Goal: Navigation & Orientation: Find specific page/section

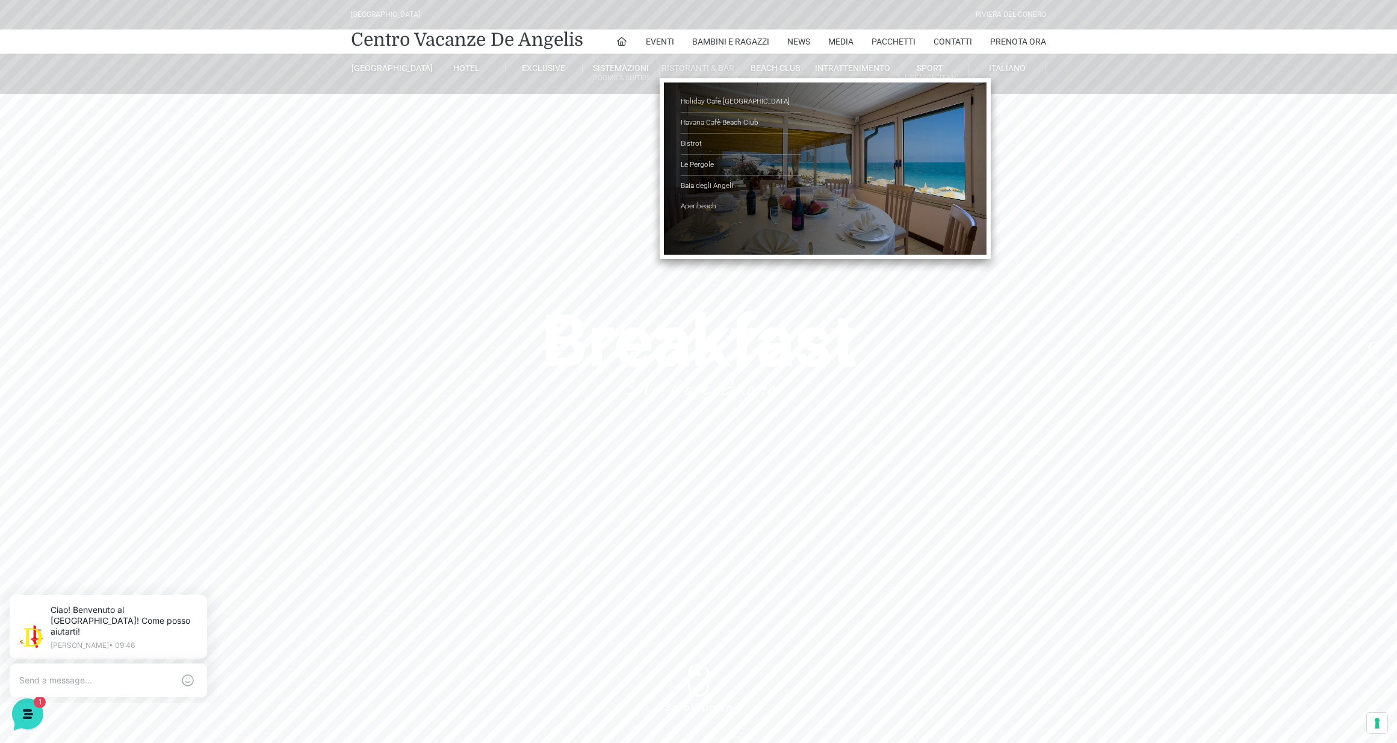
click at [699, 66] on link "Ristoranti & Bar" at bounding box center [698, 68] width 77 height 11
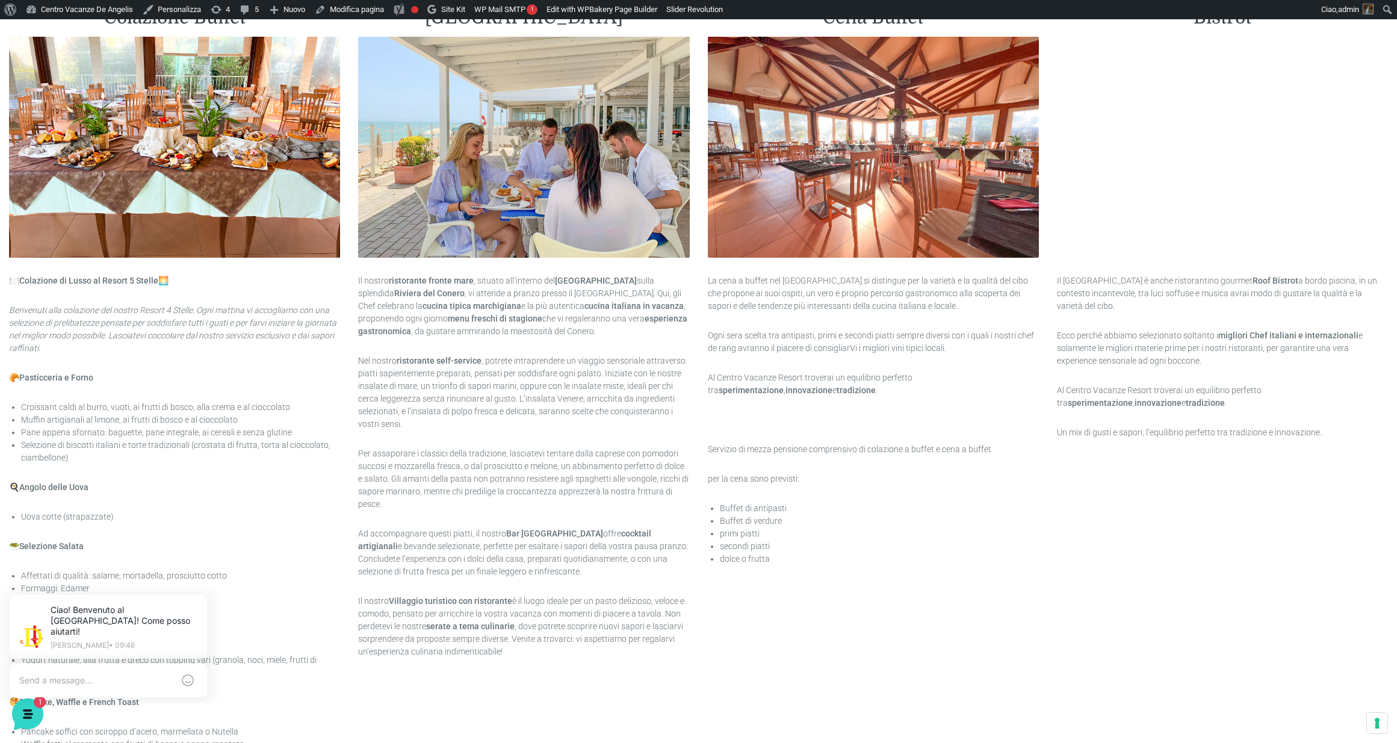
scroll to position [862, 0]
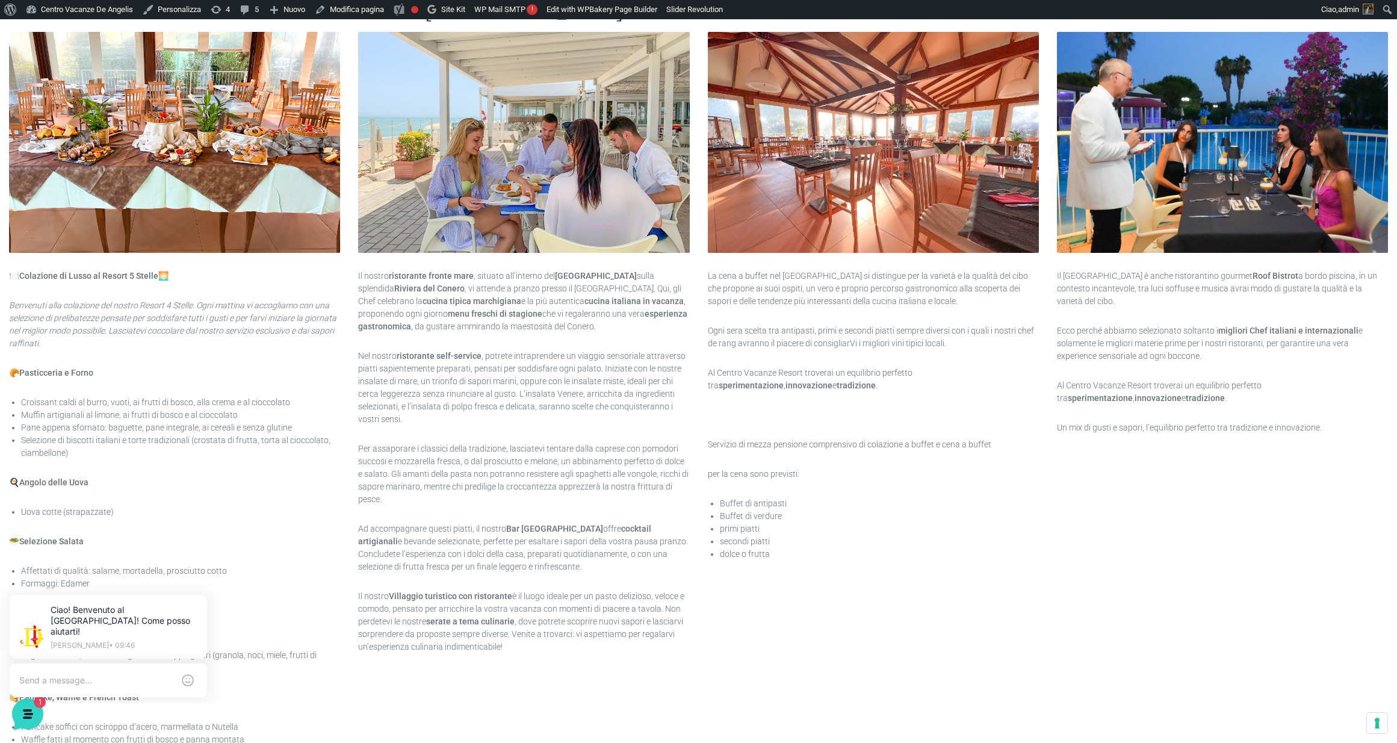
click at [107, 321] on icon "Benvenuti alla colazione del nostro Resort 4 Stelle. Ogni mattina vi accogliamo…" at bounding box center [172, 324] width 327 height 48
click at [368, 10] on link "Modifica pagina" at bounding box center [349, 9] width 79 height 19
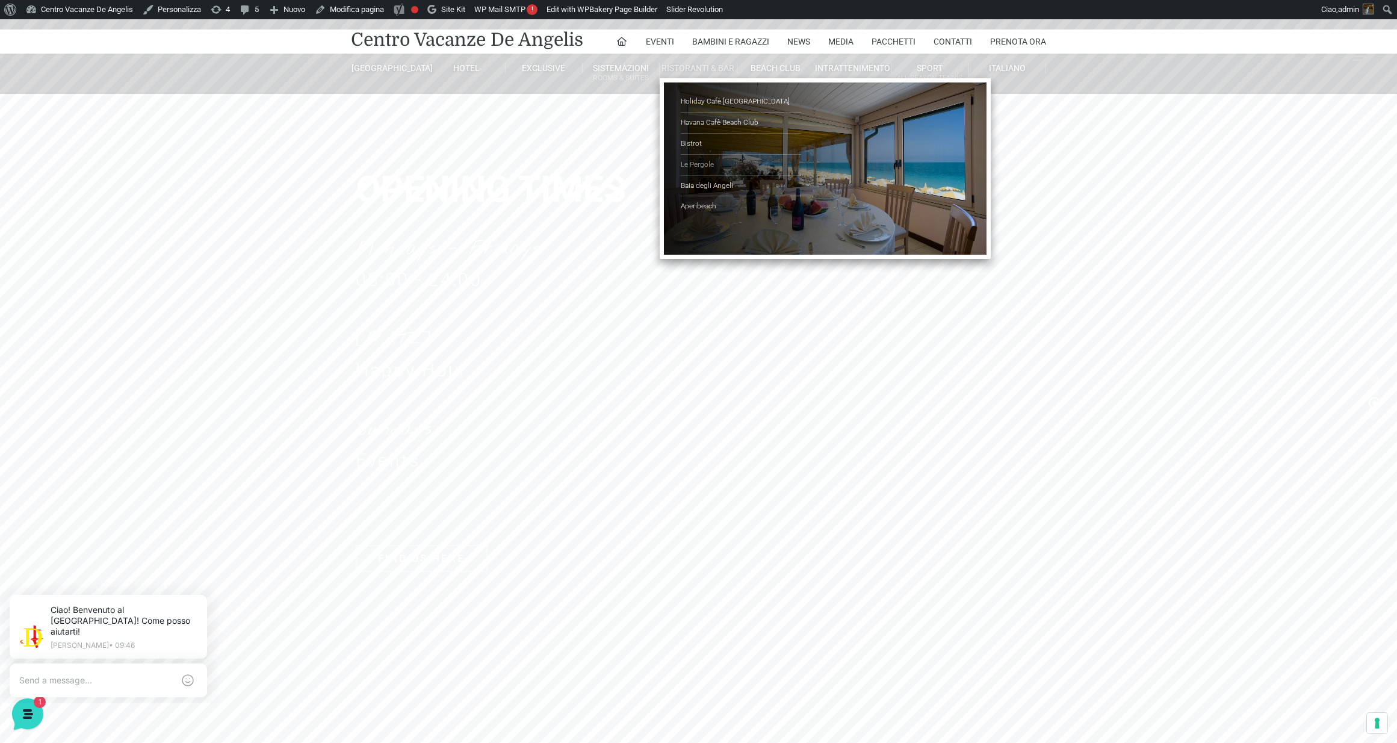
click at [692, 162] on link "Le Pergole" at bounding box center [741, 165] width 120 height 21
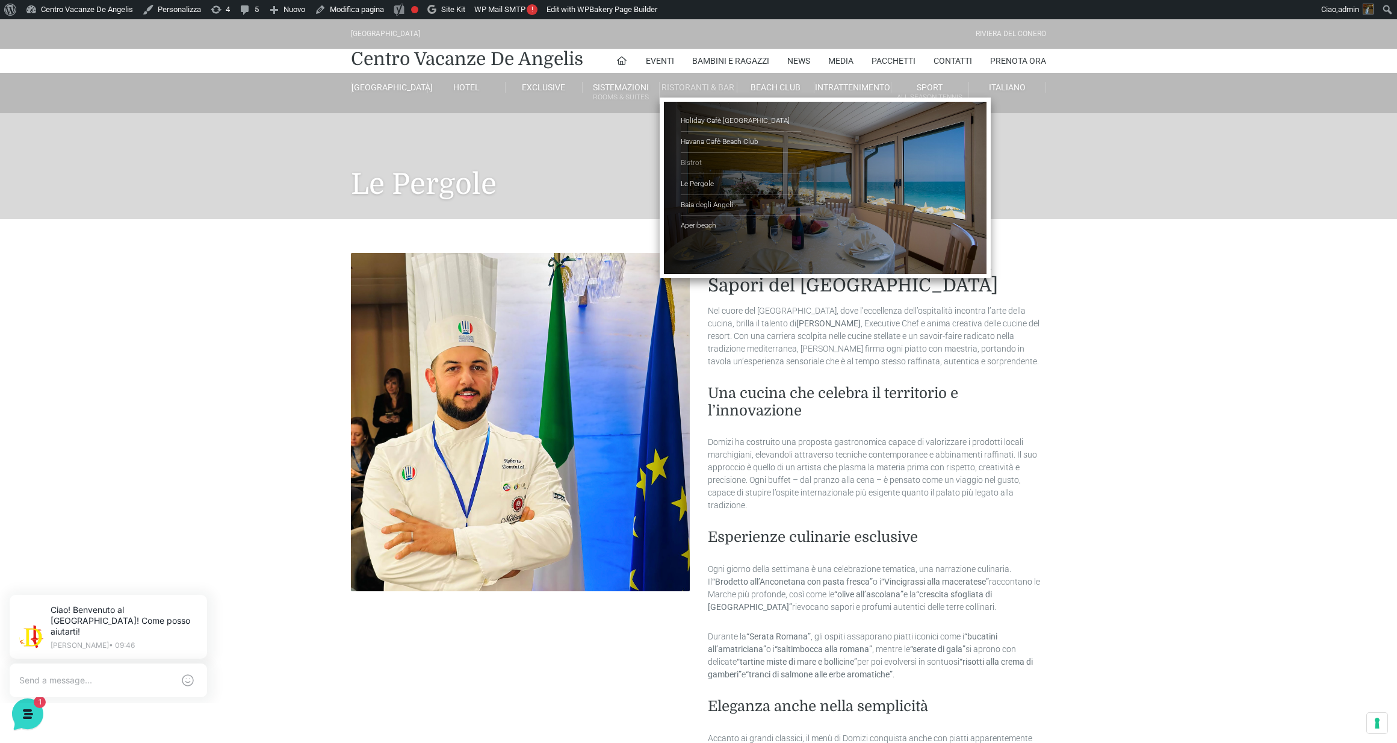
click at [693, 162] on link "Bistrot" at bounding box center [741, 163] width 120 height 21
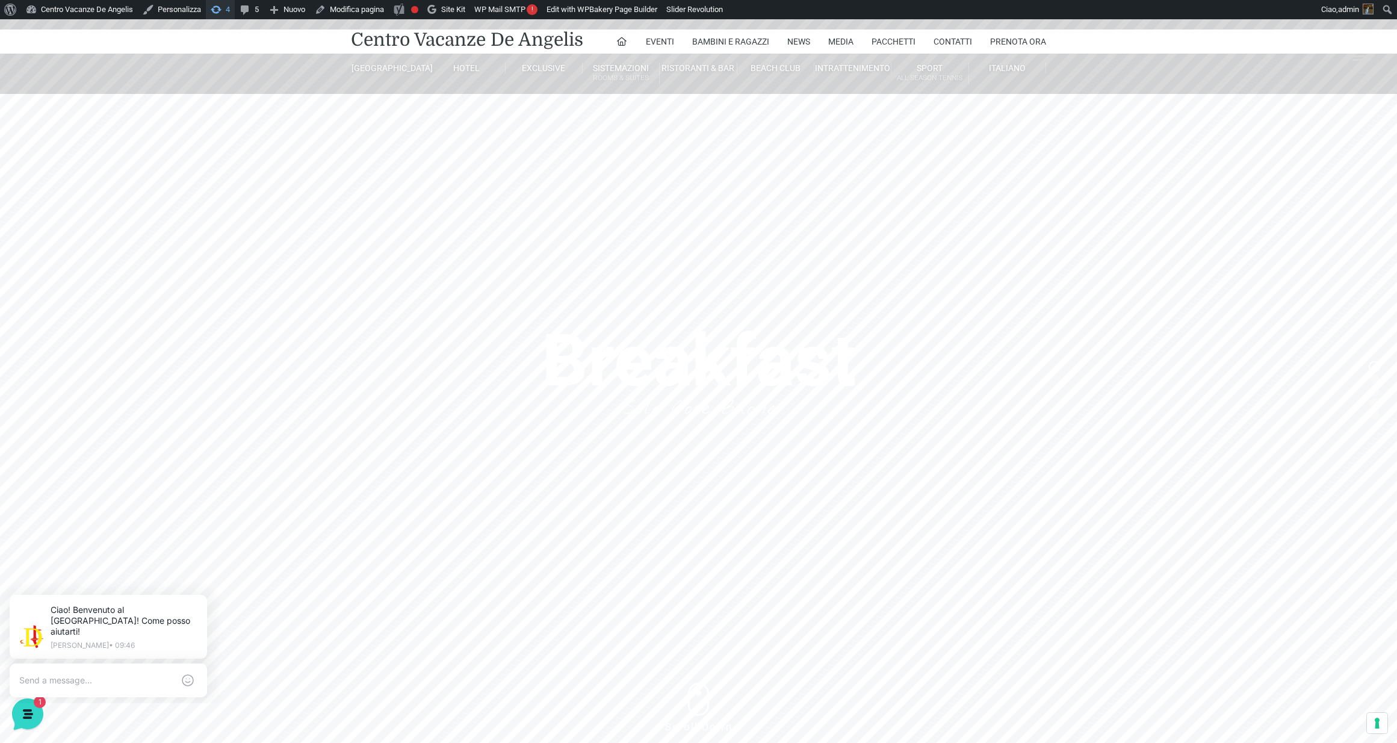
click at [222, 8] on span "Barra degli strumenti" at bounding box center [216, 8] width 12 height 17
